Goal: Transaction & Acquisition: Purchase product/service

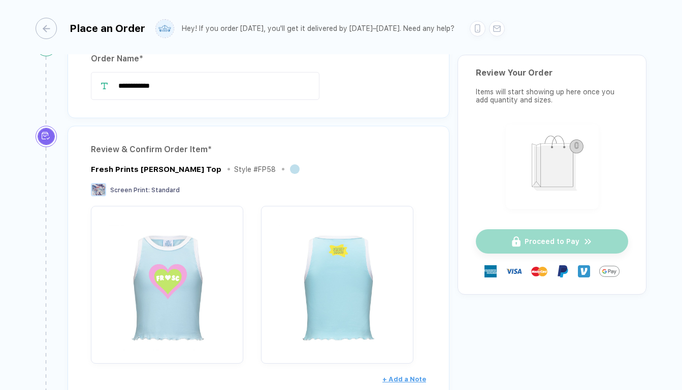
scroll to position [25, 0]
drag, startPoint x: 152, startPoint y: 87, endPoint x: 134, endPoint y: 87, distance: 18.3
click at [134, 87] on input "**********" at bounding box center [205, 85] width 228 height 28
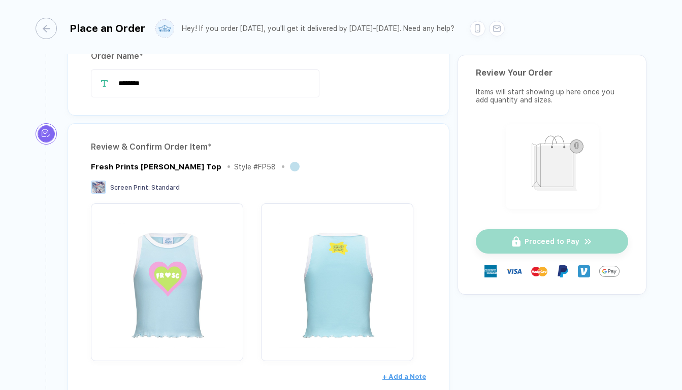
scroll to position [52, 0]
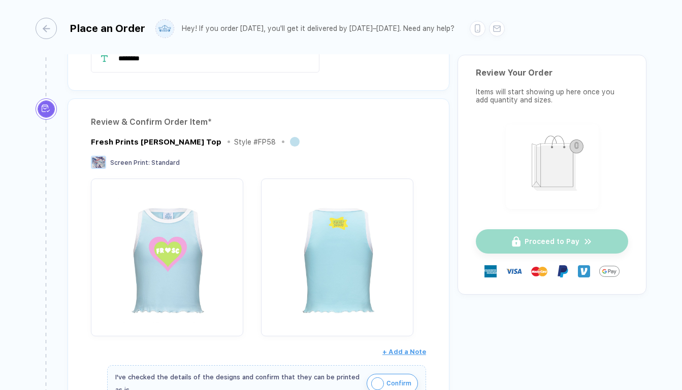
type input "********"
click at [321, 138] on div "Fresh Prints [PERSON_NAME] Top Style # FP58" at bounding box center [258, 142] width 335 height 13
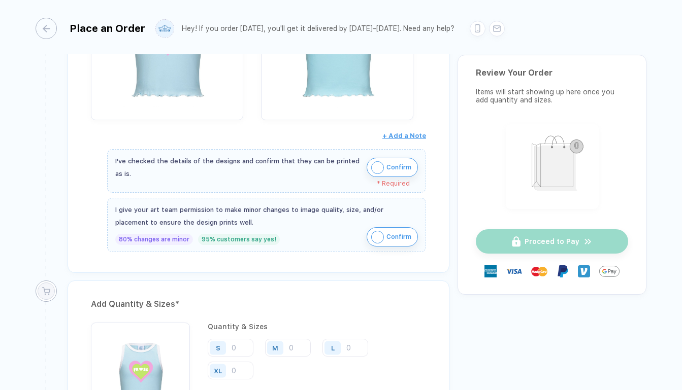
scroll to position [269, 0]
click at [396, 162] on span "Confirm" at bounding box center [398, 167] width 25 height 16
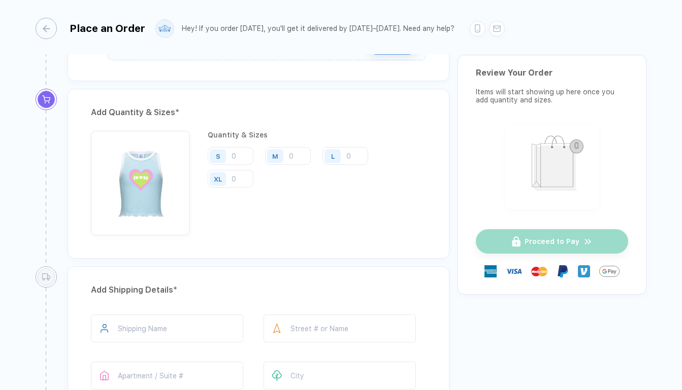
scroll to position [479, 0]
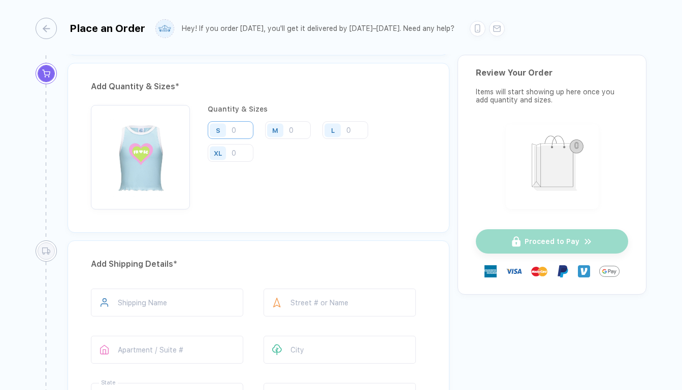
click at [239, 131] on input "number" at bounding box center [231, 130] width 46 height 18
type input "11"
click at [301, 130] on input "number" at bounding box center [288, 130] width 46 height 18
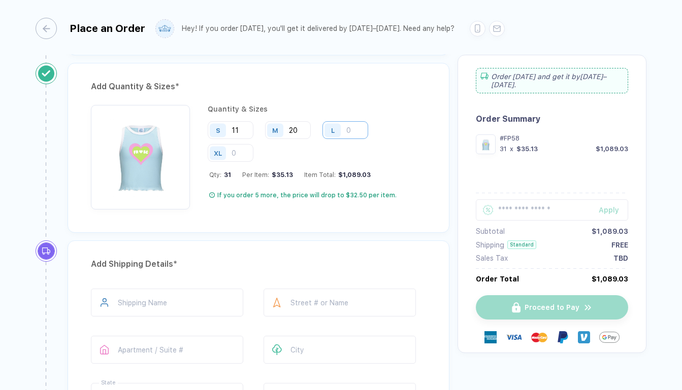
type input "20"
click at [365, 137] on input "number" at bounding box center [345, 130] width 46 height 18
type input "11"
click at [240, 146] on input "number" at bounding box center [231, 153] width 46 height 18
type input "8"
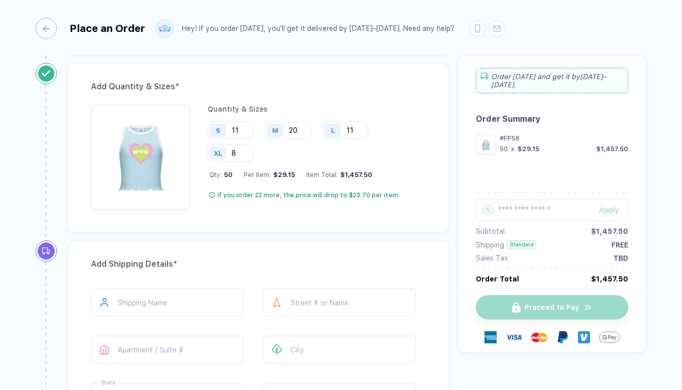
click at [321, 216] on div "Add Quantity & Sizes * Quantity & Sizes S 11 M 20 L 11 XL 8 Qty: 50 Per Item: $…" at bounding box center [259, 148] width 382 height 170
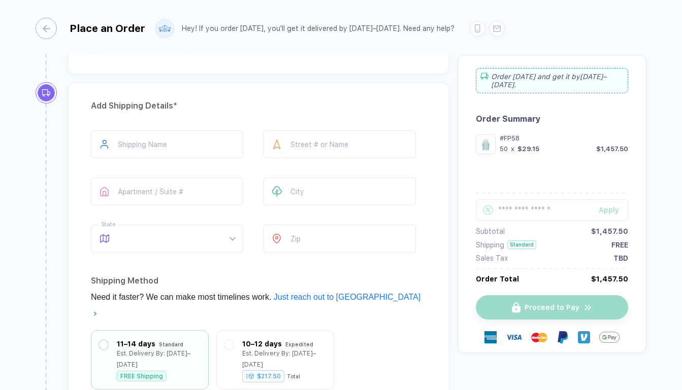
scroll to position [645, 0]
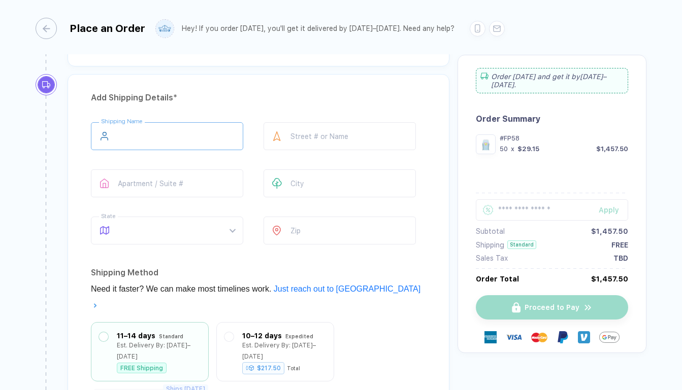
click at [186, 140] on input "text" at bounding box center [167, 136] width 152 height 28
type input "**********"
type input "******"
type input "********"
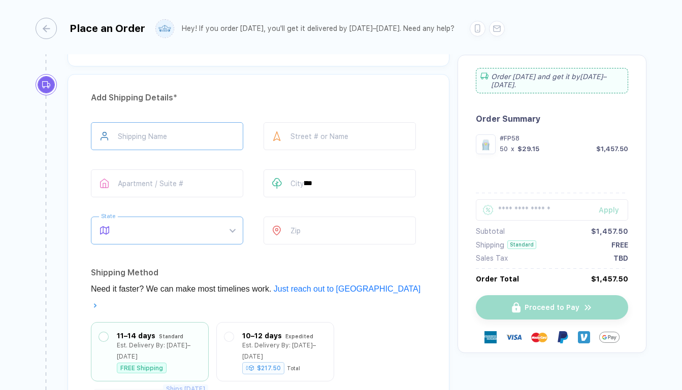
type input "********"
type input "*****"
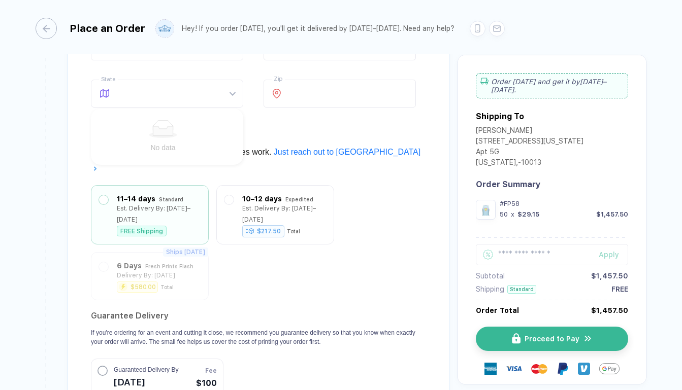
click at [386, 215] on div "11–14 days Standard Est. Delivery By: [DATE]–[DATE] FREE Shipping 10–12 days Ex…" at bounding box center [258, 291] width 335 height 212
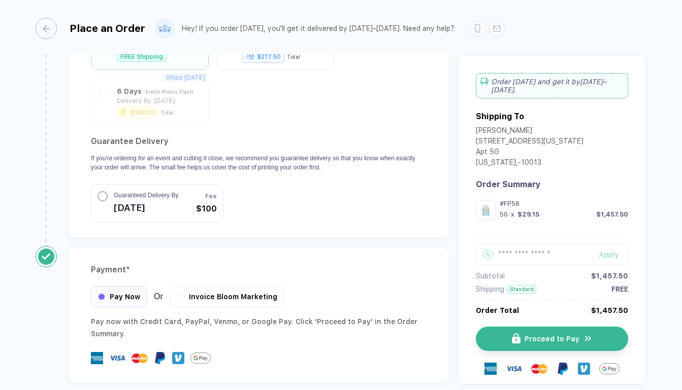
scroll to position [995, 0]
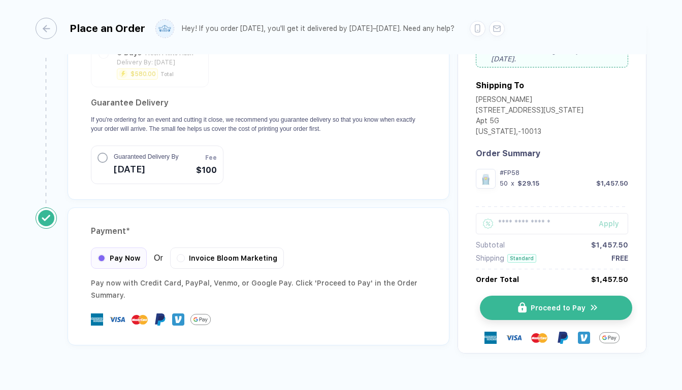
click at [516, 300] on button "Proceed to Pay" at bounding box center [556, 307] width 152 height 24
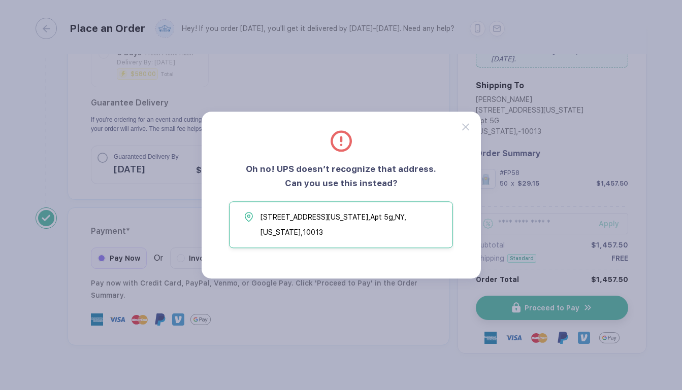
click at [337, 231] on span "[STREET_ADDRESS][US_STATE][US_STATE]" at bounding box center [353, 225] width 187 height 30
type input "******"
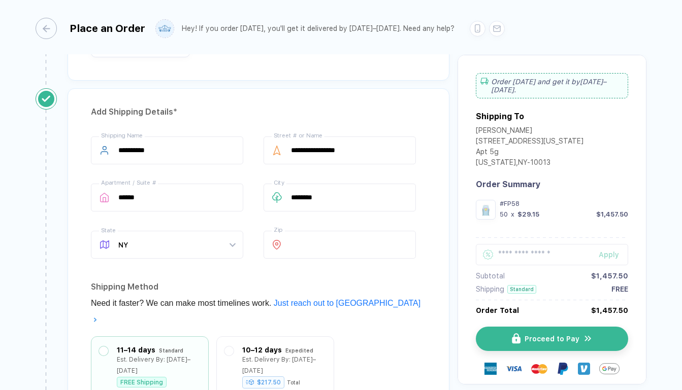
scroll to position [627, 0]
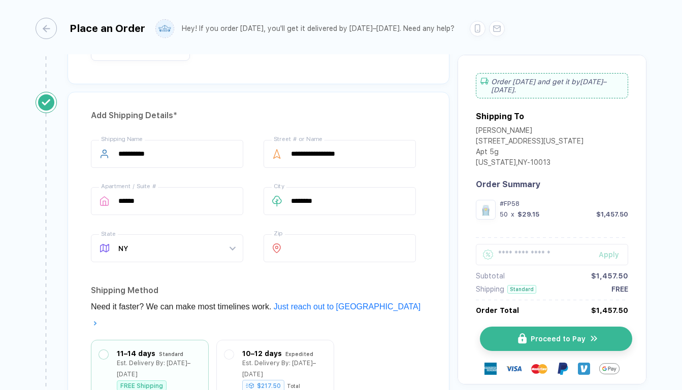
click at [537, 343] on span "Proceed to Pay" at bounding box center [557, 339] width 55 height 8
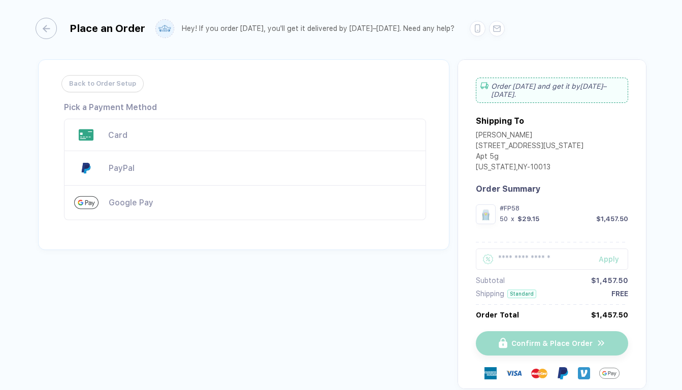
click at [152, 127] on div "Card" at bounding box center [245, 135] width 362 height 32
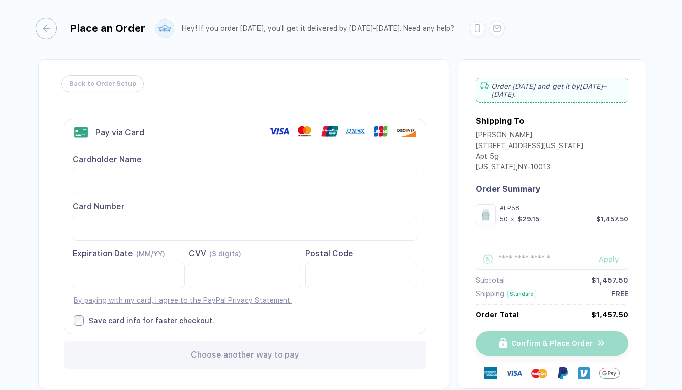
scroll to position [31, 0]
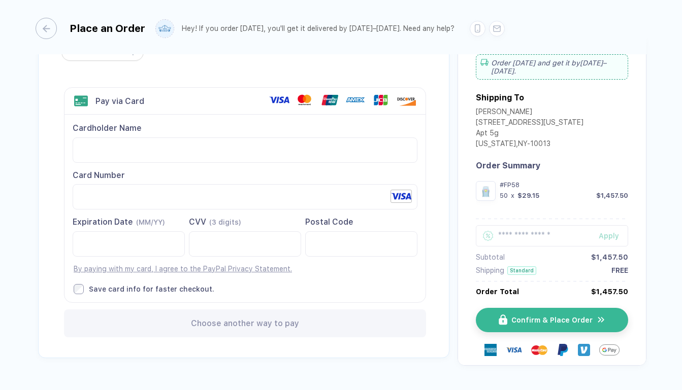
click at [312, 284] on label "Save card info for faster checkout." at bounding box center [246, 289] width 344 height 10
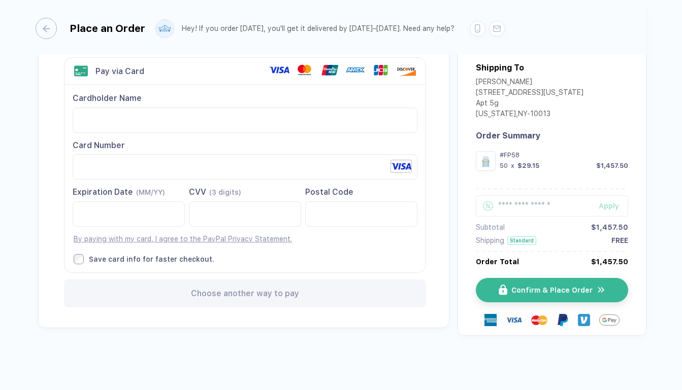
click at [85, 259] on label "Save card info for faster checkout." at bounding box center [246, 259] width 344 height 10
click at [252, 333] on div "Back to Order Setup Visa MasterCard Union Pay American Express JCB Discover Din…" at bounding box center [247, 167] width 422 height 338
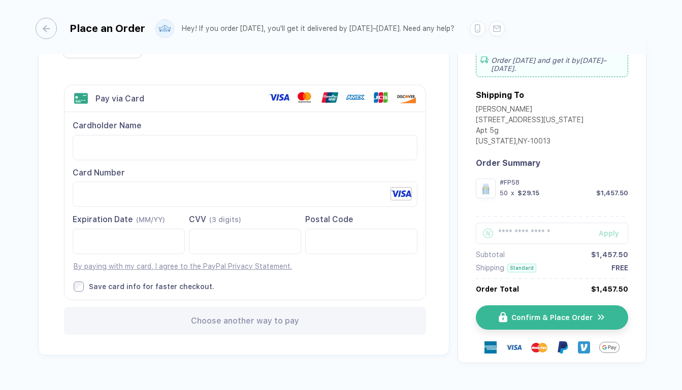
scroll to position [31, 0]
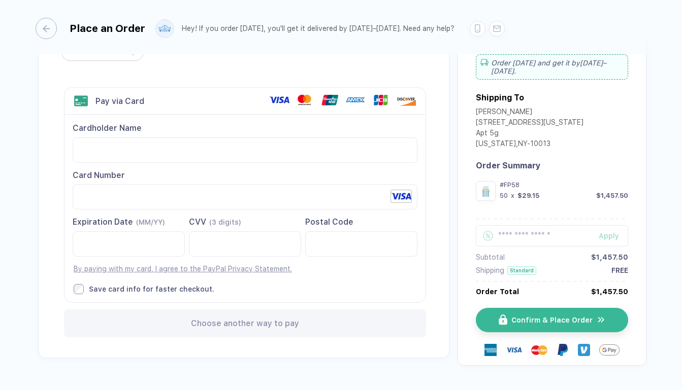
click at [436, 308] on div "Back to Order Setup Visa MasterCard Union Pay American Express JCB Discover Din…" at bounding box center [243, 193] width 411 height 330
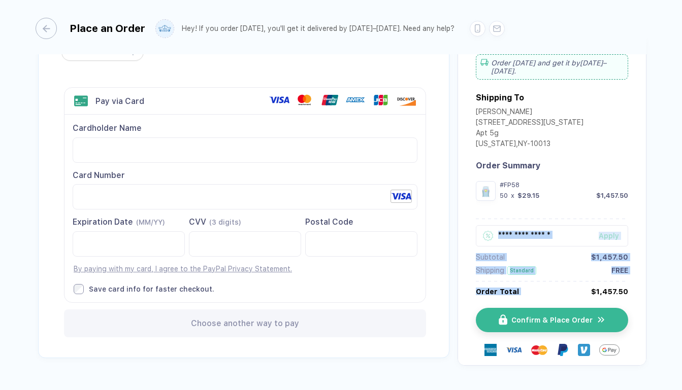
drag, startPoint x: 591, startPoint y: 290, endPoint x: 627, endPoint y: 290, distance: 36.0
click at [627, 290] on div "Order [DATE] and get it by [DATE]–[DATE] . Shipping To [PERSON_NAME] [STREET_AD…" at bounding box center [551, 201] width 189 height 330
drag, startPoint x: 625, startPoint y: 290, endPoint x: 598, endPoint y: 289, distance: 27.4
click at [598, 289] on div "Order [DATE] and get it by [DATE]–[DATE] . Shipping To [PERSON_NAME] [STREET_AD…" at bounding box center [551, 201] width 189 height 330
click at [598, 289] on div "$1,457.50" at bounding box center [609, 292] width 37 height 8
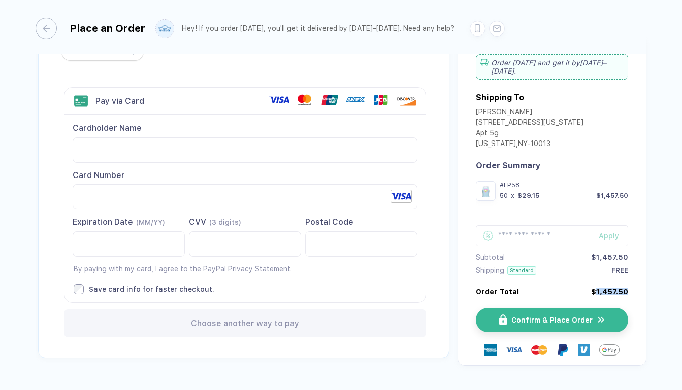
drag, startPoint x: 595, startPoint y: 293, endPoint x: 622, endPoint y: 292, distance: 27.4
click at [622, 292] on div "$1,457.50" at bounding box center [609, 292] width 37 height 8
copy div "1,457.50"
click at [644, 305] on div "Place an Order Hey! If you order [DATE], you'll get it delivered by [DATE]–[DAT…" at bounding box center [341, 196] width 682 height 392
click at [536, 316] on span "Confirm & Place Order" at bounding box center [557, 320] width 81 height 8
